Goal: Find specific page/section: Find specific page/section

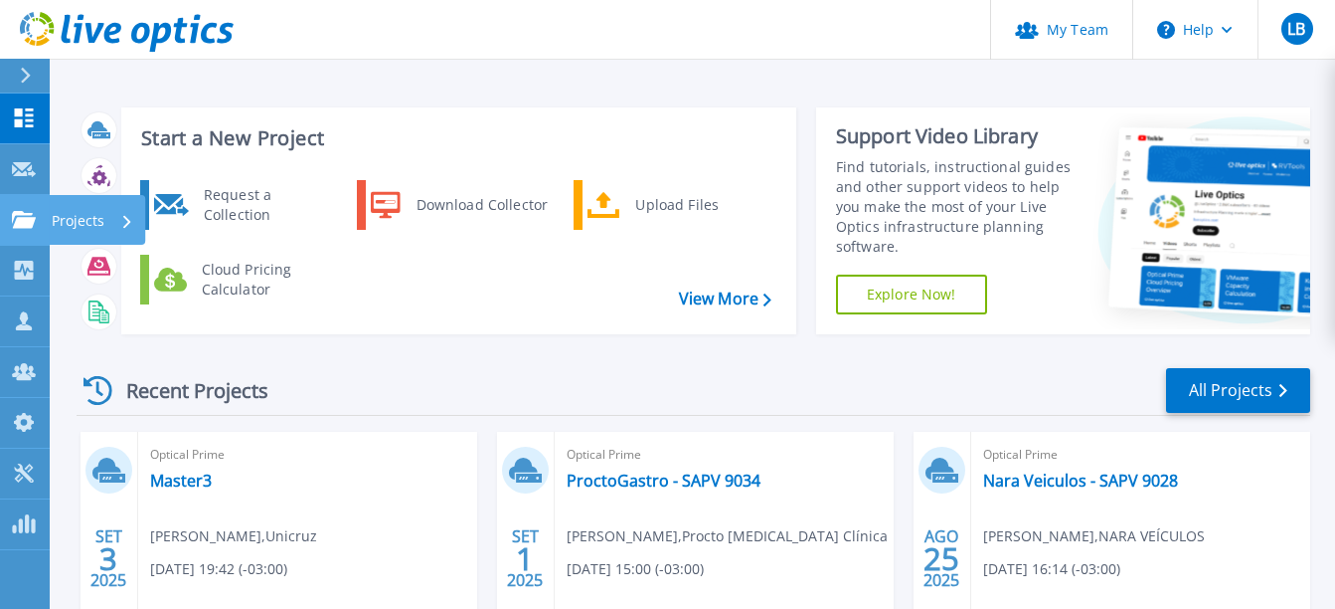
click at [16, 205] on link "Projects Projects" at bounding box center [25, 220] width 50 height 51
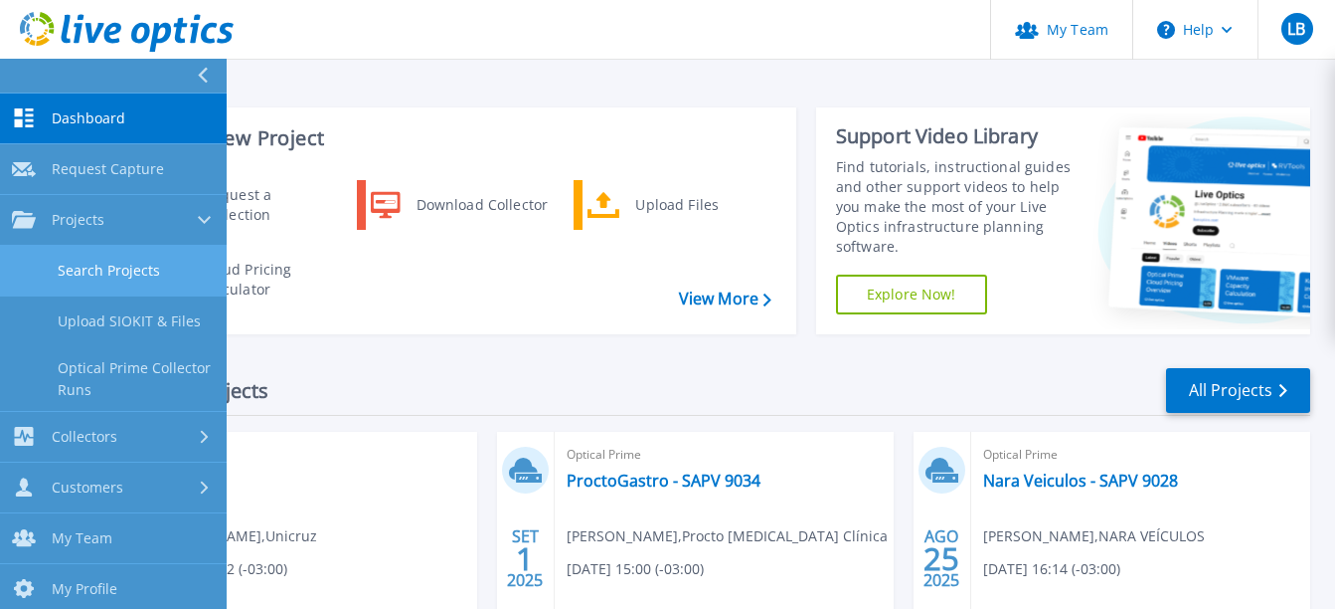
click at [90, 262] on link "Search Projects" at bounding box center [113, 271] width 227 height 51
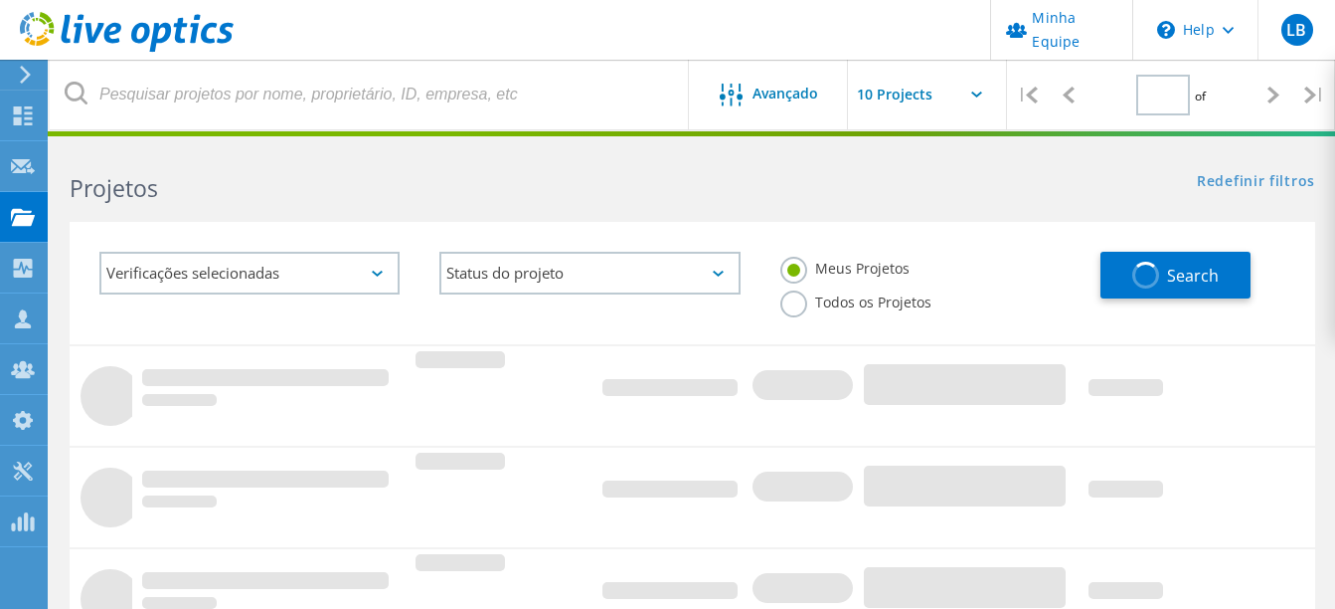
type input "1"
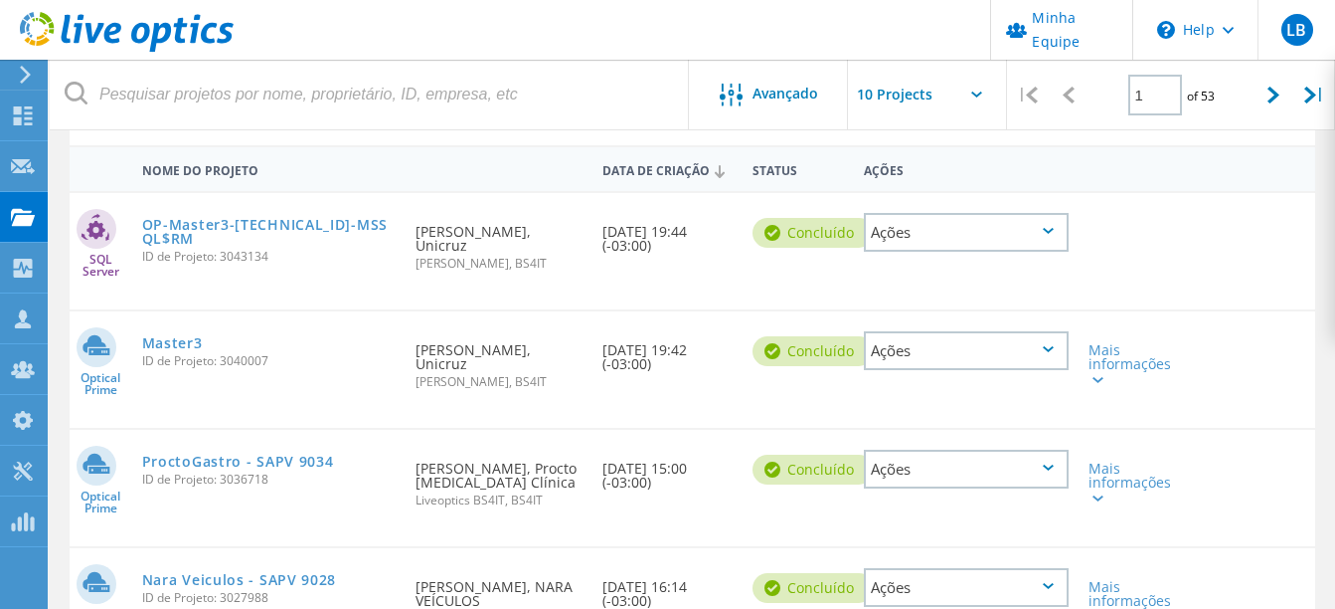
scroll to position [99, 0]
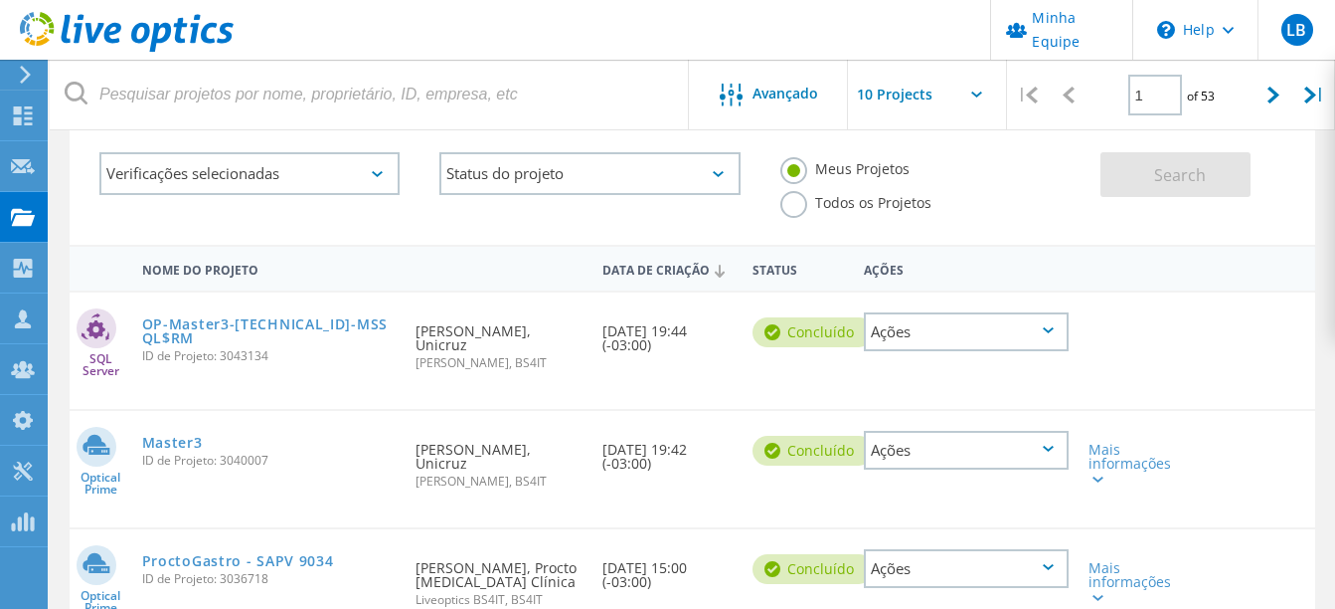
click at [946, 95] on input "text" at bounding box center [947, 95] width 199 height 70
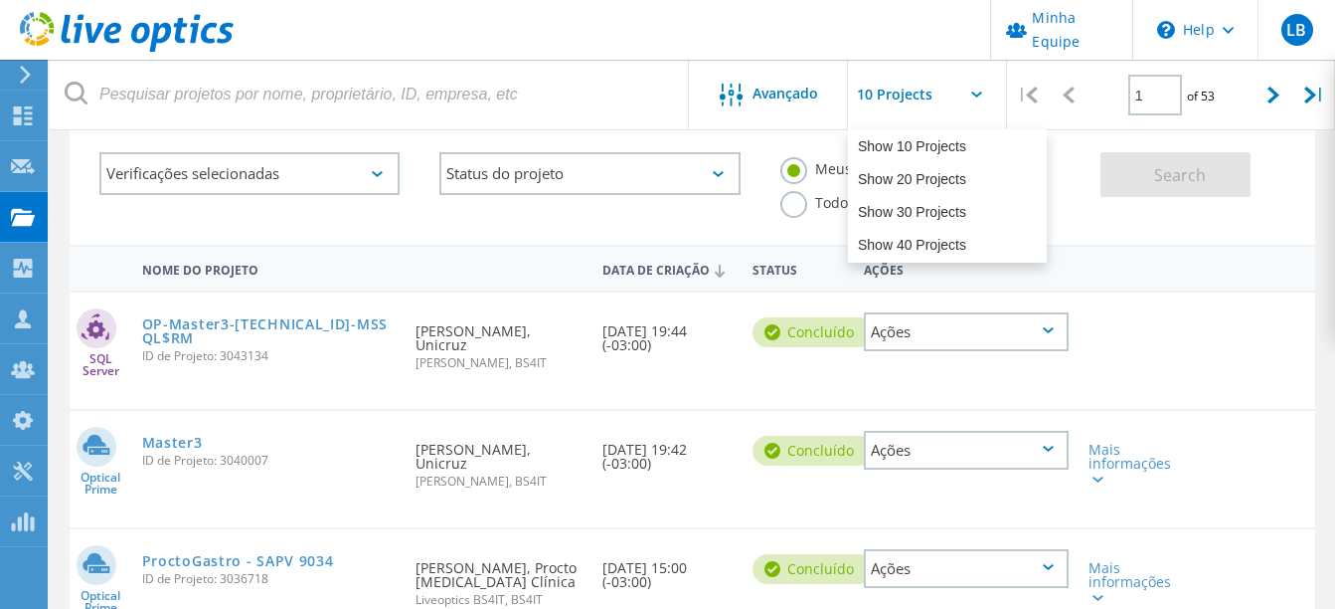
click at [959, 96] on input "text" at bounding box center [947, 95] width 199 height 70
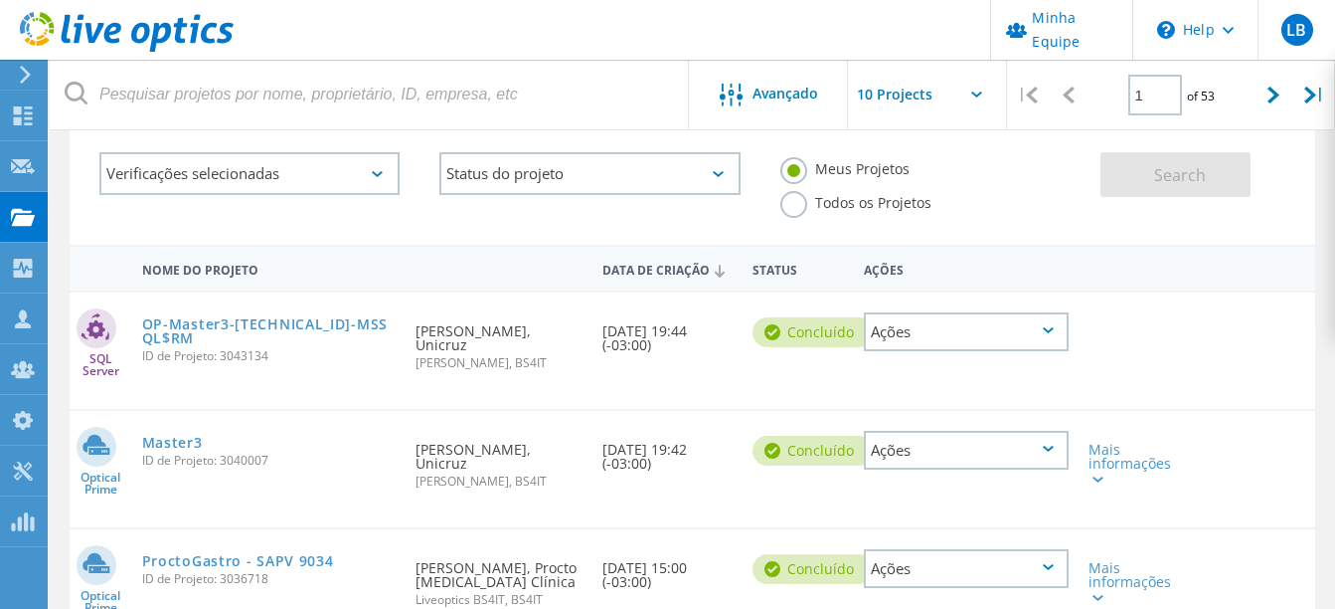
click at [698, 264] on div "Data de Criação" at bounding box center [667, 269] width 149 height 38
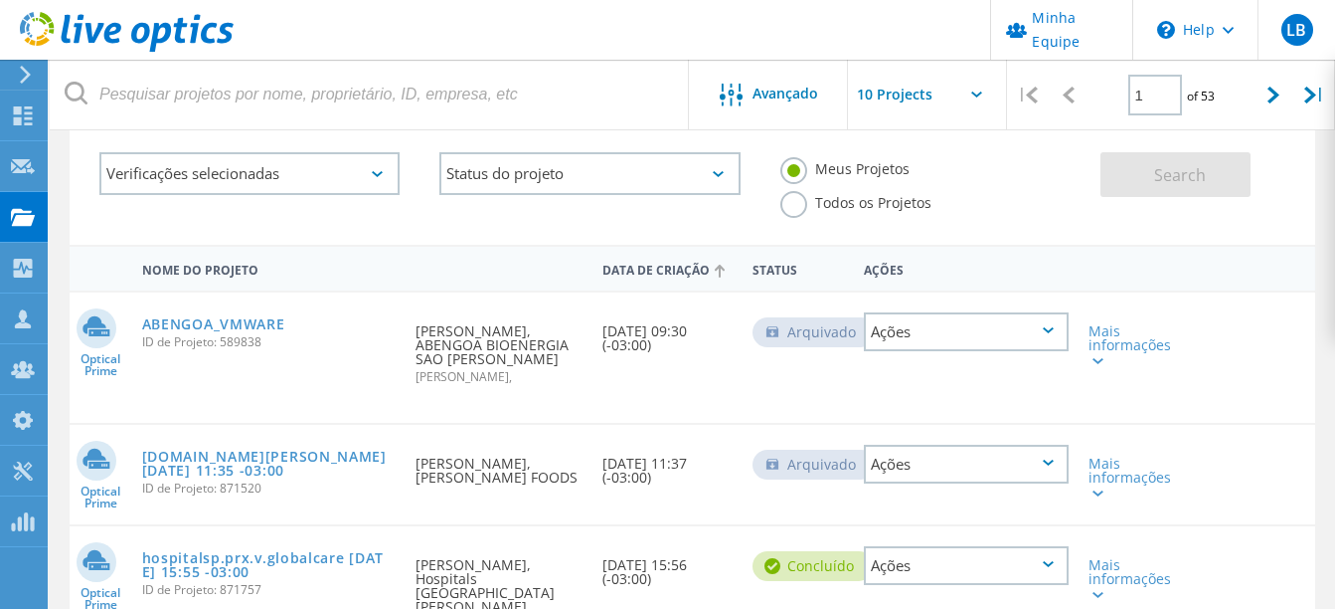
click at [680, 265] on div "Data de Criação" at bounding box center [667, 269] width 149 height 38
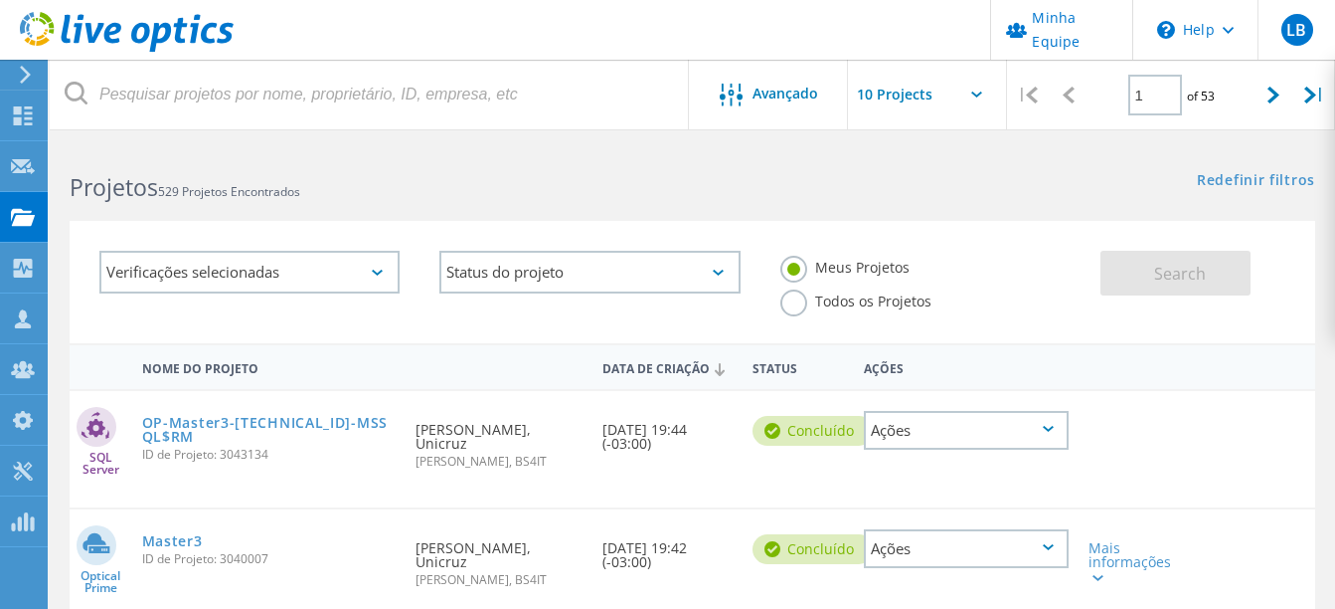
scroll to position [0, 0]
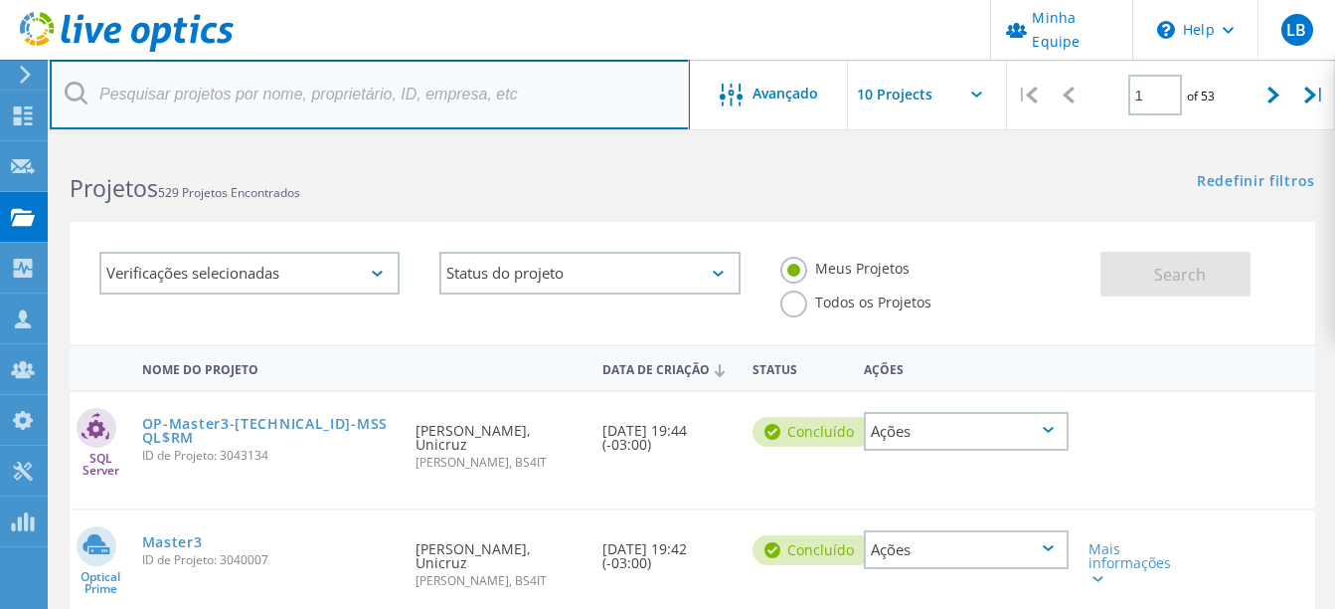
click at [268, 115] on input "text" at bounding box center [370, 95] width 640 height 70
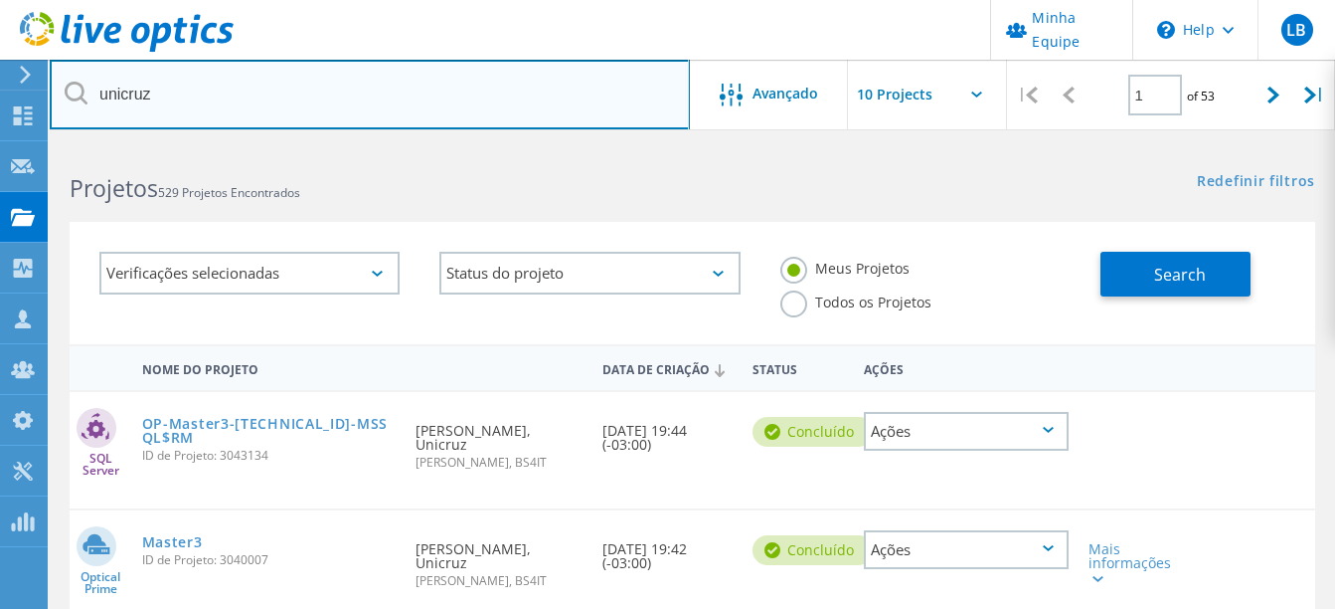
type input "unicruz"
